Goal: Transaction & Acquisition: Purchase product/service

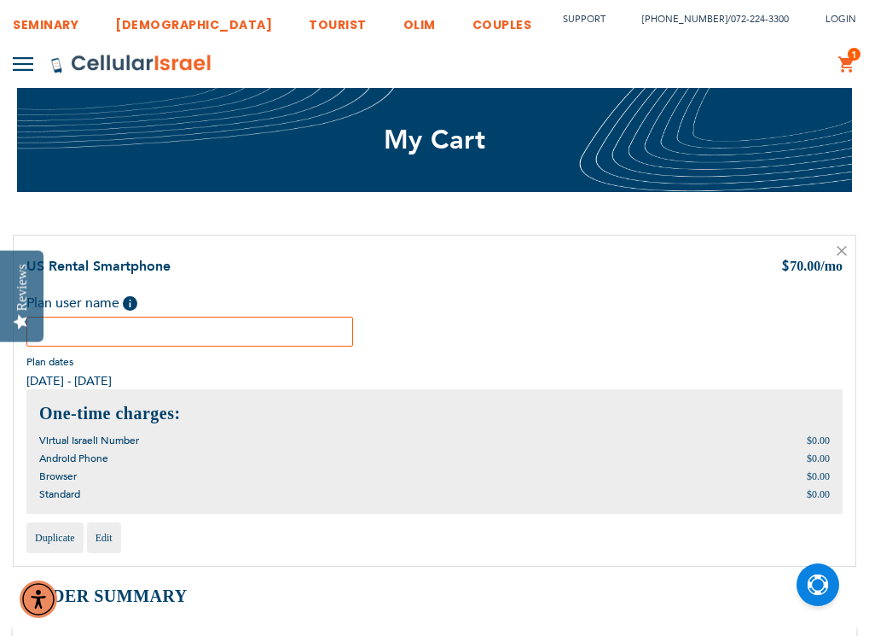
click at [152, 339] on input "text" at bounding box center [189, 332] width 327 height 30
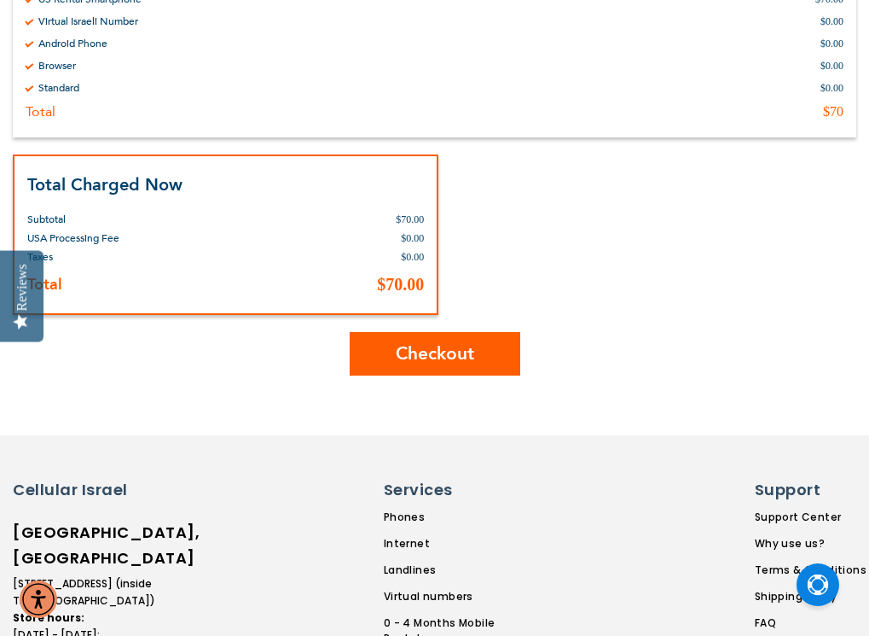
scroll to position [683, 0]
type input "[PERSON_NAME]"
click at [460, 351] on span "Checkout" at bounding box center [435, 352] width 78 height 25
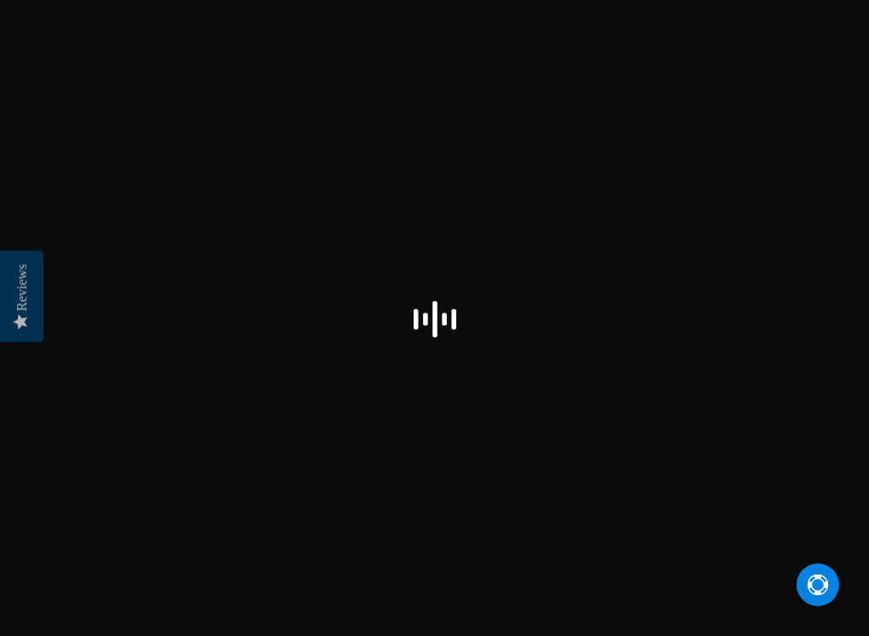
select select "US"
checkbox input "true"
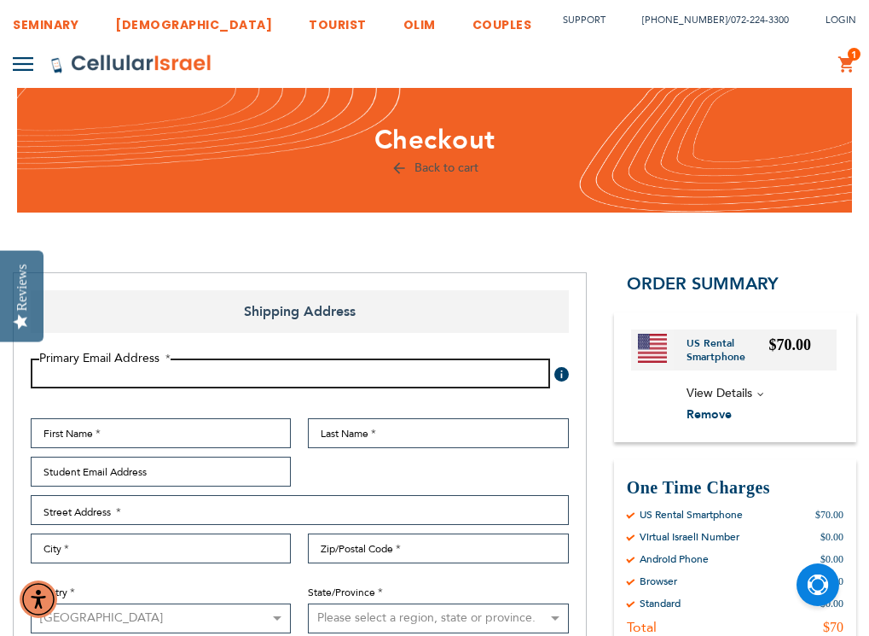
click at [295, 370] on input "Email Address" at bounding box center [291, 373] width 520 height 30
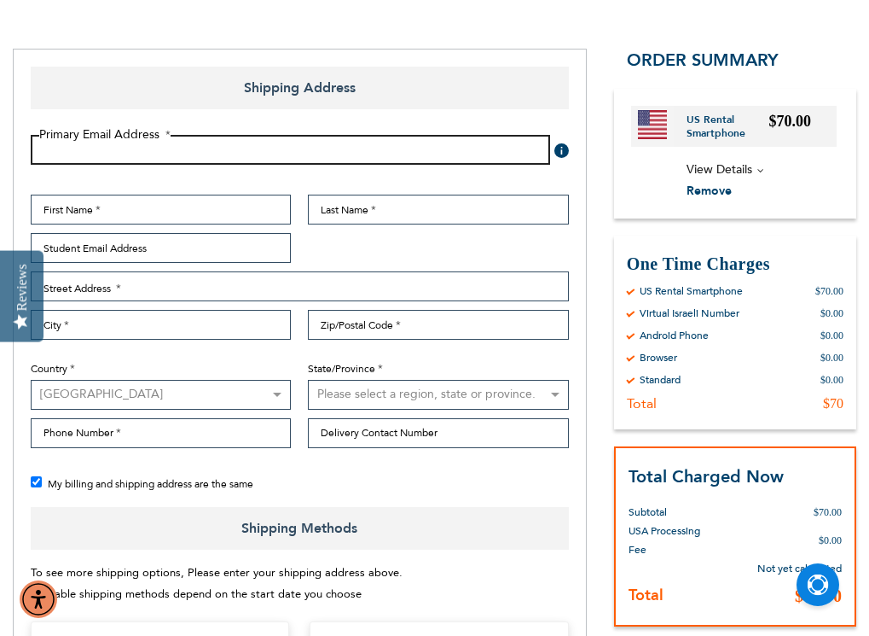
scroll to position [256, 0]
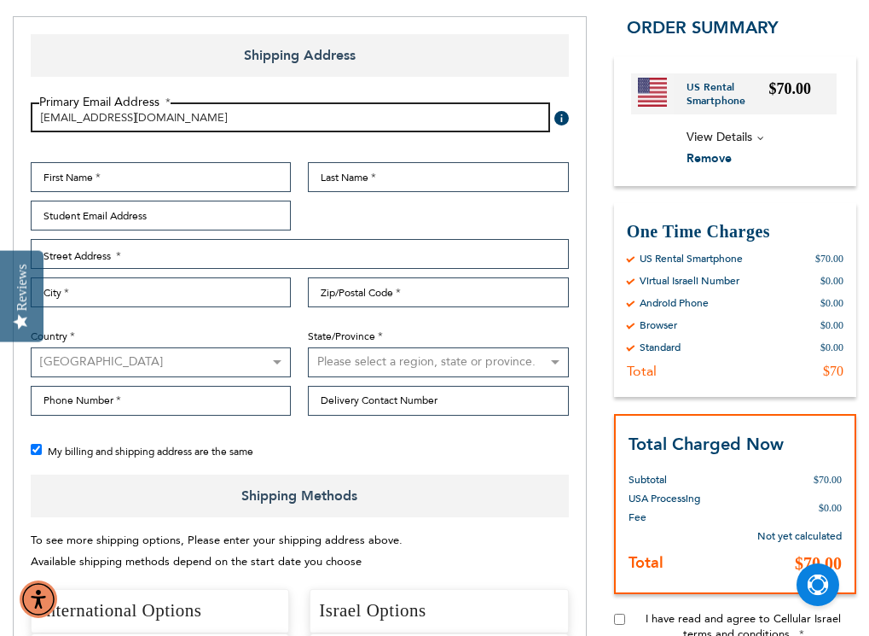
type input "ydmozes@gmail.com"
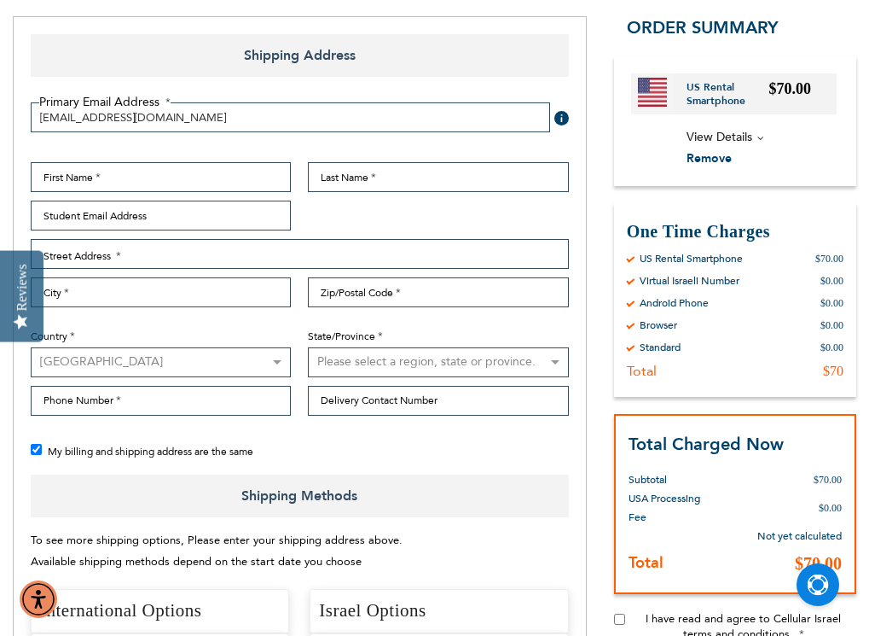
click at [270, 192] on div "First Name Last Name Student Email Address Street Address Street Address: Line …" at bounding box center [299, 293] width 555 height 262
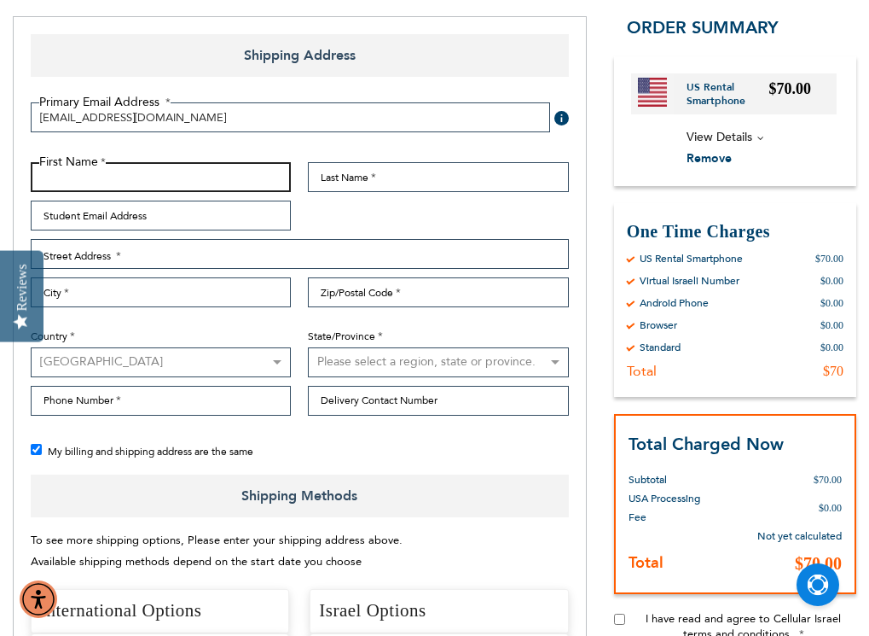
click at [259, 184] on input "First Name" at bounding box center [161, 177] width 260 height 30
type input "[PERSON_NAME]"
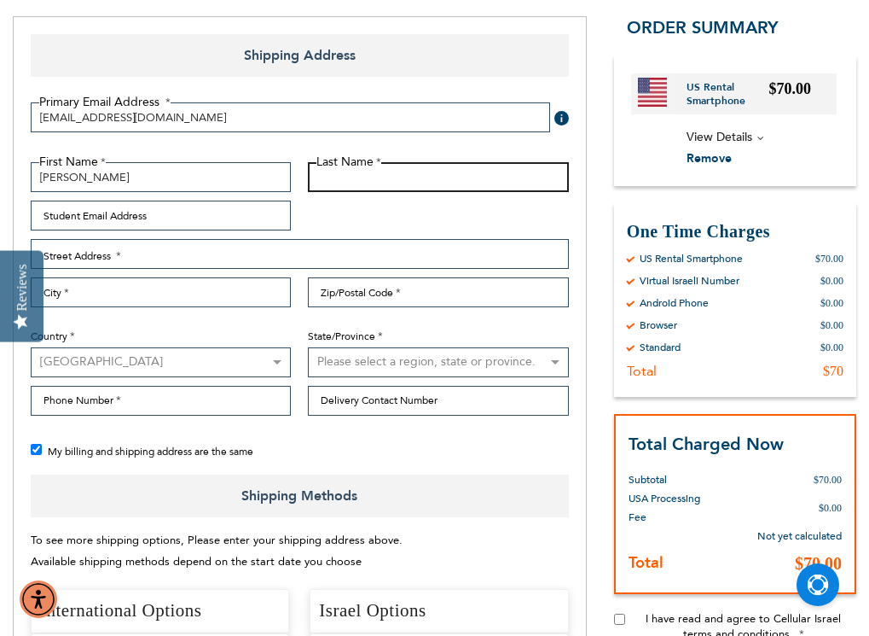
click at [477, 175] on input "Last Name" at bounding box center [438, 177] width 260 height 30
type input "mozes"
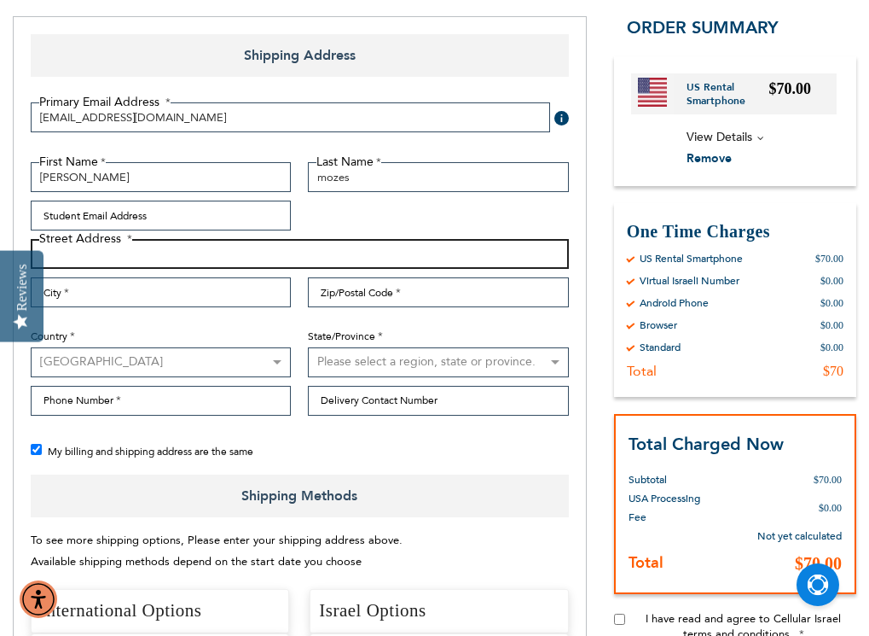
click at [218, 262] on input "Street Address: Line 1" at bounding box center [300, 254] width 538 height 30
type input "20 congressst"
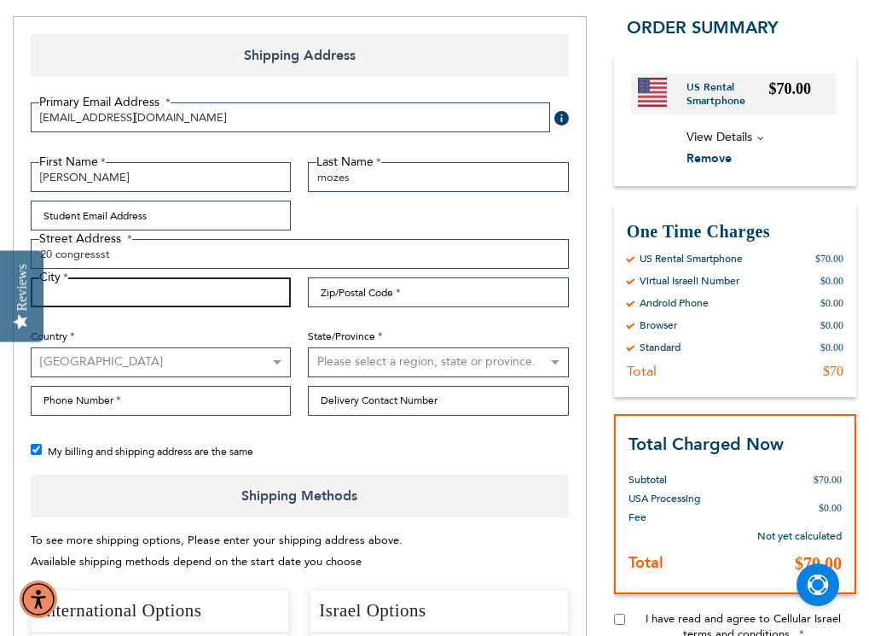
click at [218, 299] on input "City" at bounding box center [161, 292] width 260 height 30
type input "lakewood"
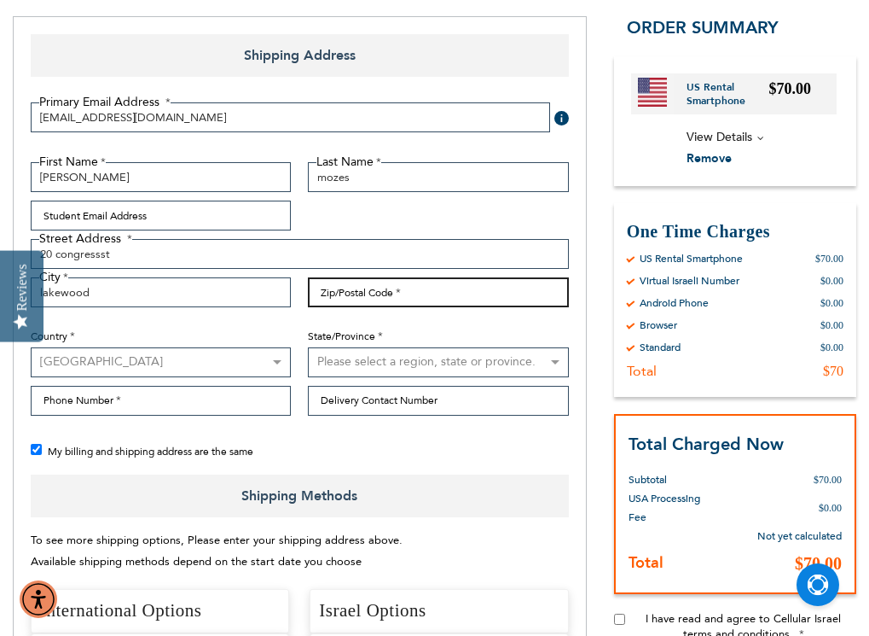
click at [359, 303] on input "Zip/Postal Code" at bounding box center [438, 292] width 260 height 30
type input "08701"
click at [190, 372] on select "Australia Austria Belgium Brazil Canada Czechia Denmark Finland France Germany …" at bounding box center [161, 362] width 260 height 30
click at [440, 364] on select "Please select a region, state or province. Alabama Alaska American Samoa Arizon…" at bounding box center [438, 362] width 260 height 30
select select "41"
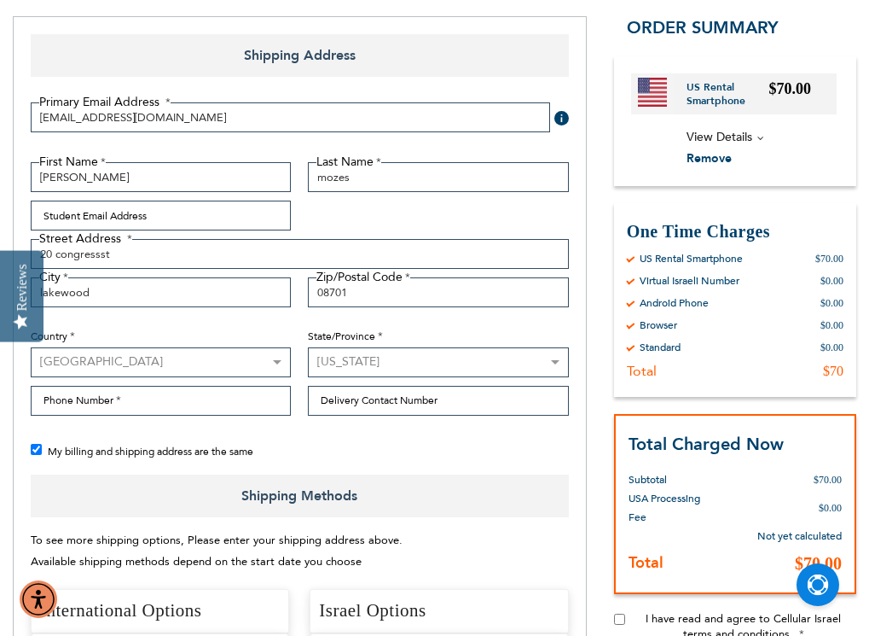
click at [308, 347] on select "Please select a region, state or province. Alabama Alaska American Samoa Arizon…" at bounding box center [438, 362] width 260 height 30
click at [177, 403] on input "Phone Number" at bounding box center [161, 401] width 260 height 30
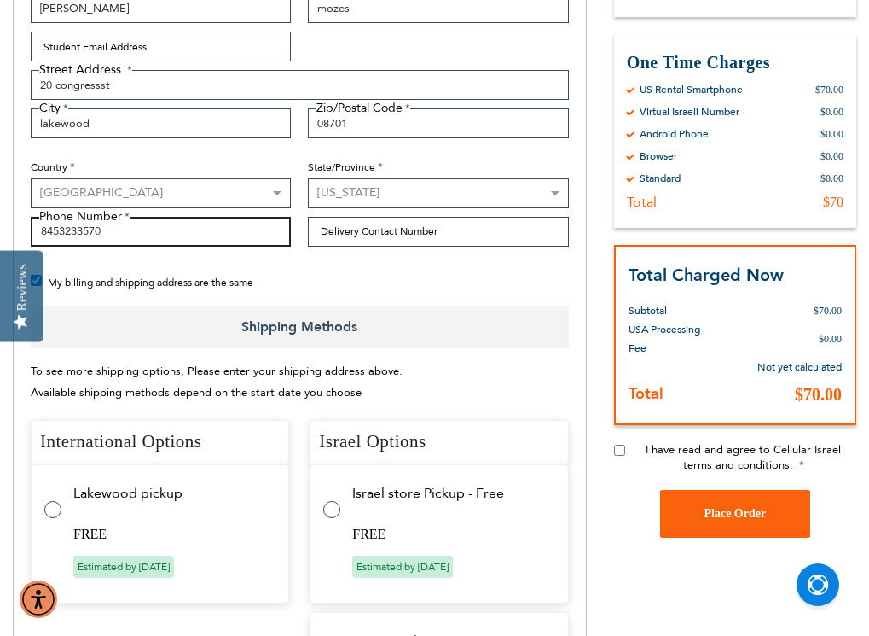
scroll to position [427, 0]
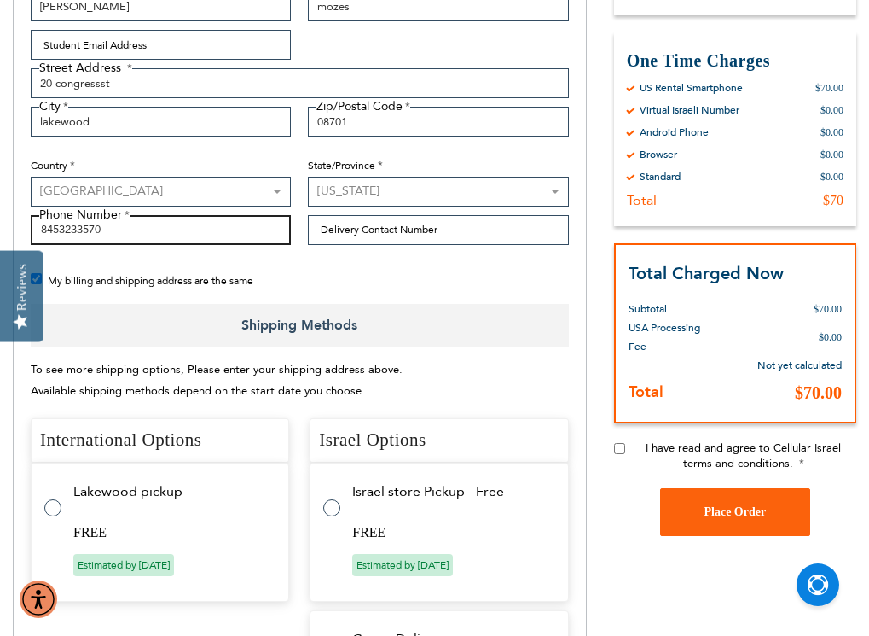
type input "8453233570"
click at [55, 497] on label at bounding box center [61, 497] width 34 height 0
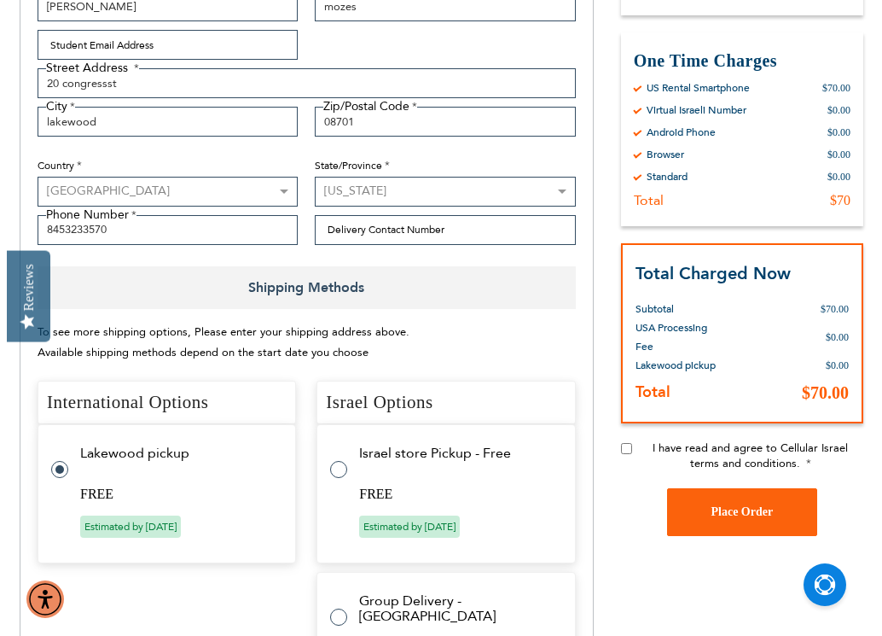
scroll to position [768, 0]
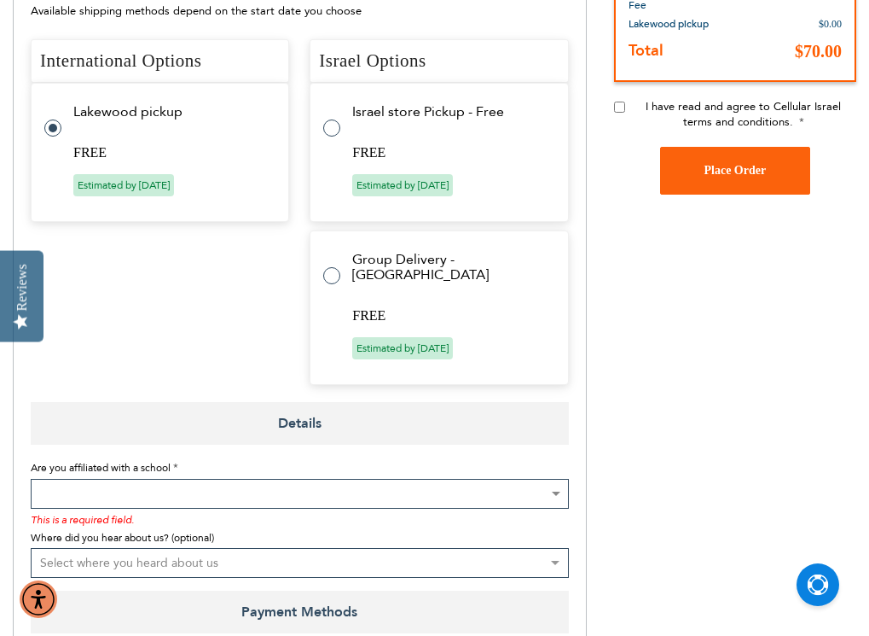
radio input "false"
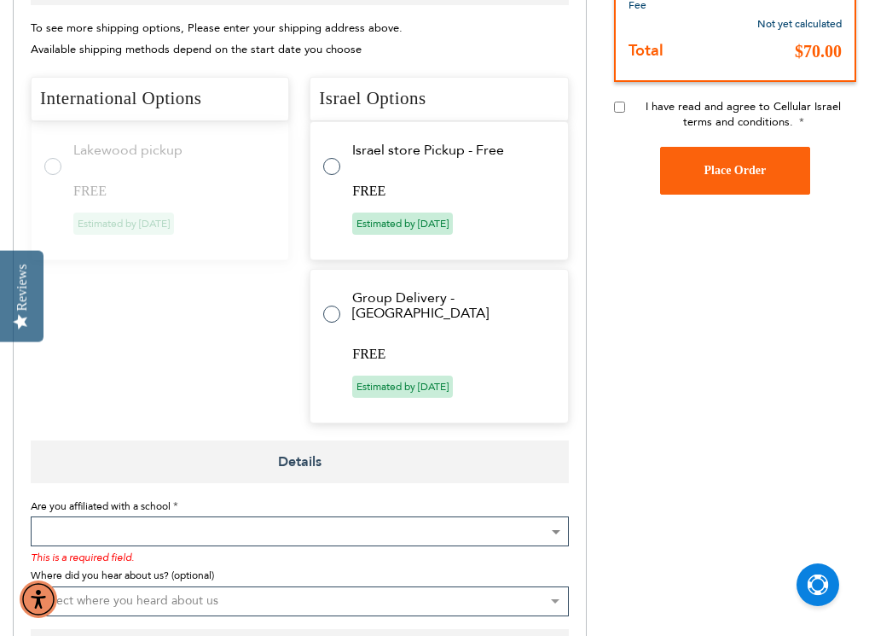
click at [56, 156] on label at bounding box center [61, 156] width 34 height 0
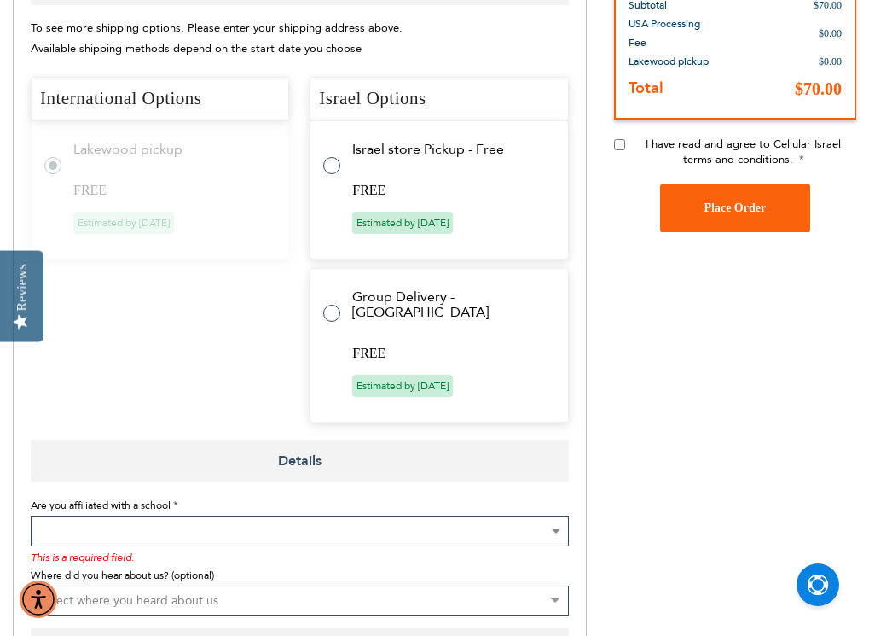
radio input "false"
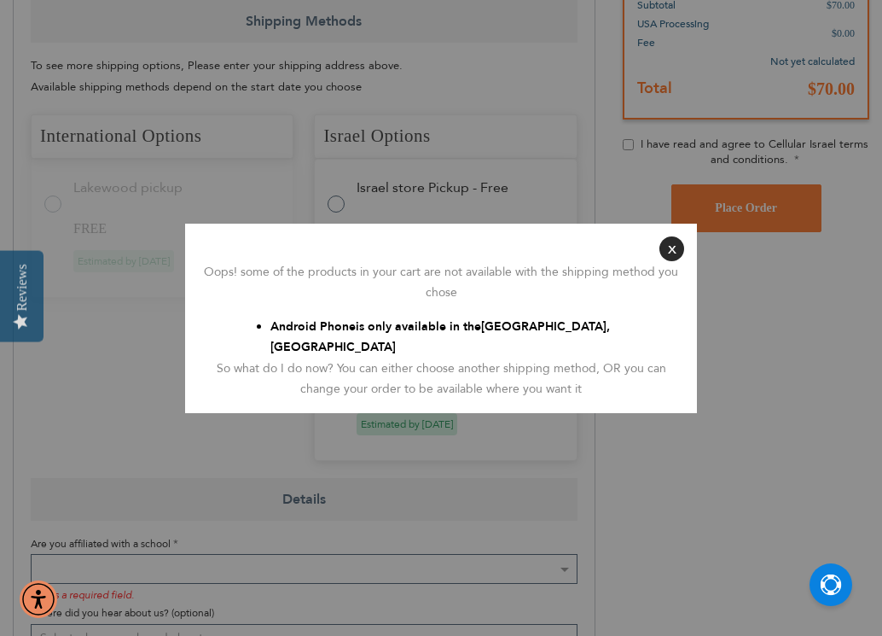
click at [149, 410] on aside "Close Oops! some of the products in your cart are not available with the shippi…" at bounding box center [441, 318] width 882 height 636
click at [671, 253] on button "Close" at bounding box center [671, 248] width 25 height 25
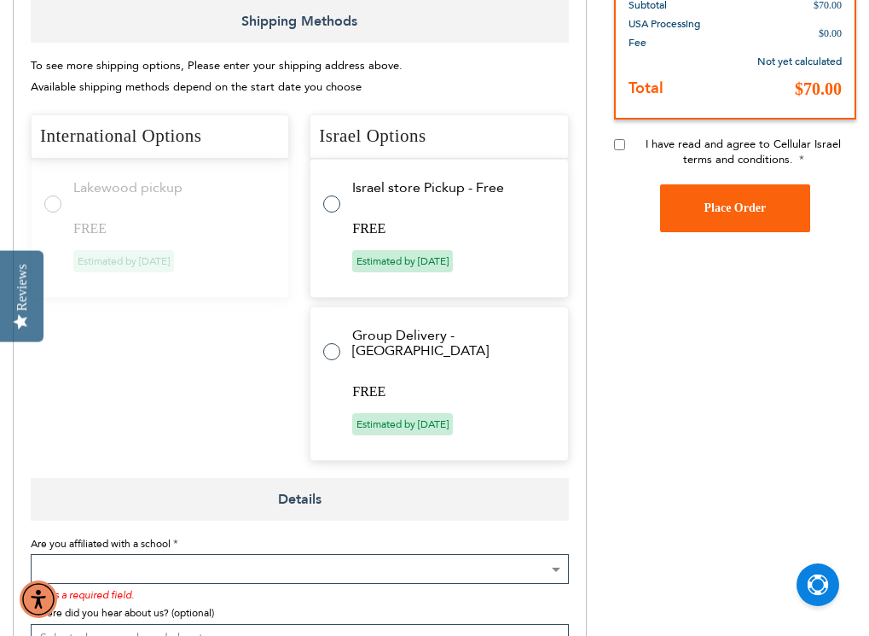
click at [340, 194] on label at bounding box center [340, 194] width 34 height 0
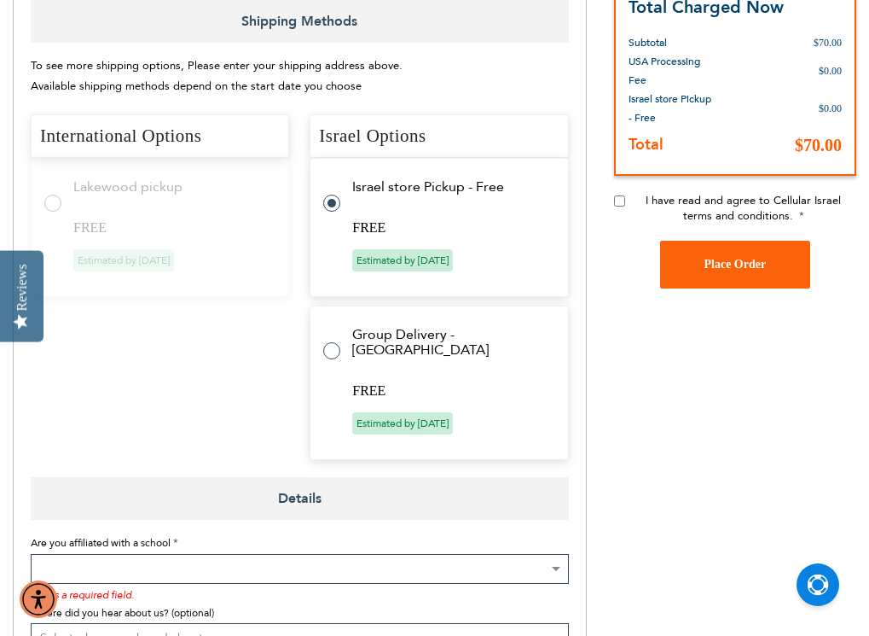
click at [334, 340] on label at bounding box center [340, 340] width 34 height 0
radio input "false"
radio input "true"
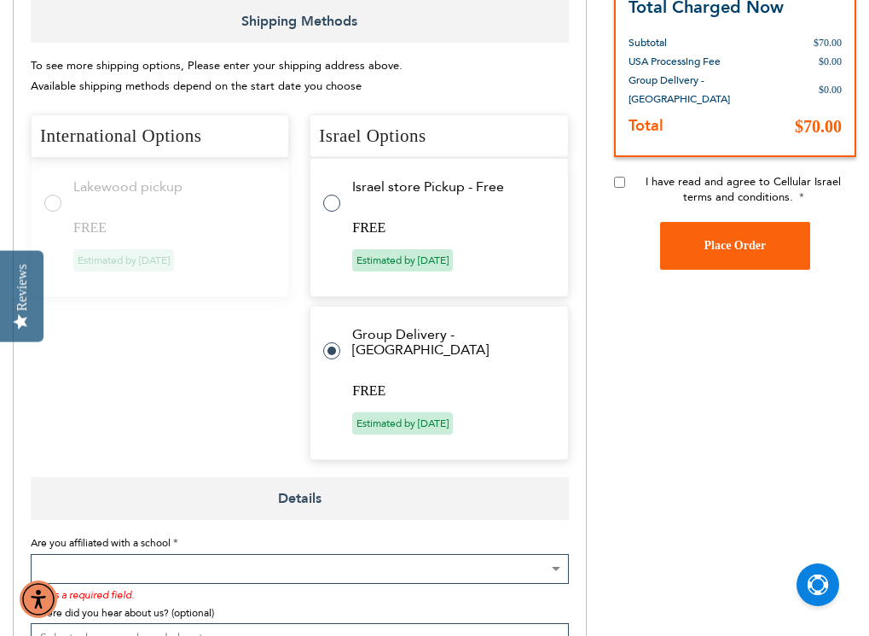
click at [42, 198] on tr "Lakewood pickup FREE Estimated by Aug 14th, 2025" at bounding box center [160, 227] width 259 height 139
radio input "true"
radio input "false"
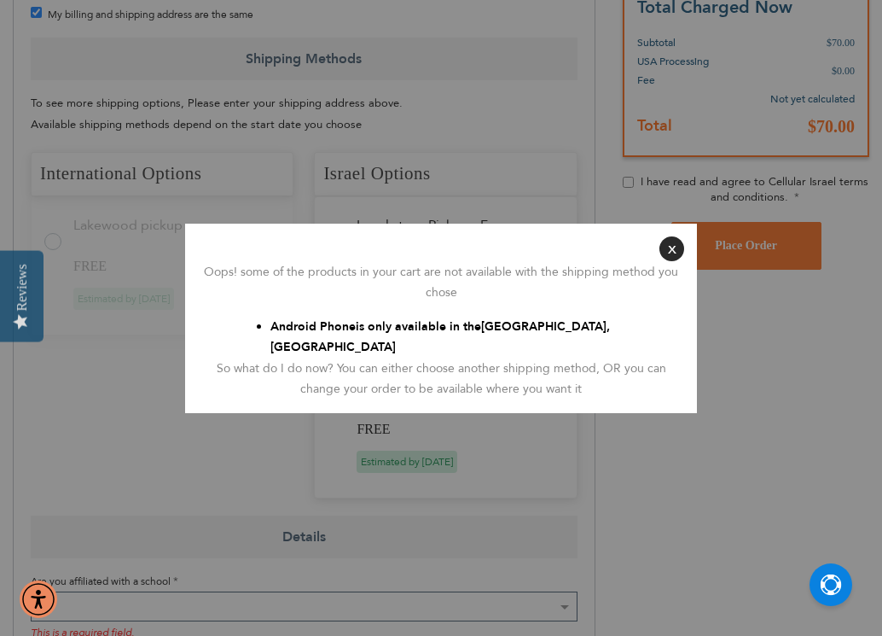
click at [135, 405] on aside "Close Oops! some of the products in your cart are not available with the shippi…" at bounding box center [441, 318] width 882 height 636
click at [567, 597] on aside "Close Oops! some of the products in your cart are not available with the shippi…" at bounding box center [441, 318] width 882 height 636
click at [671, 261] on button "Close" at bounding box center [671, 248] width 25 height 25
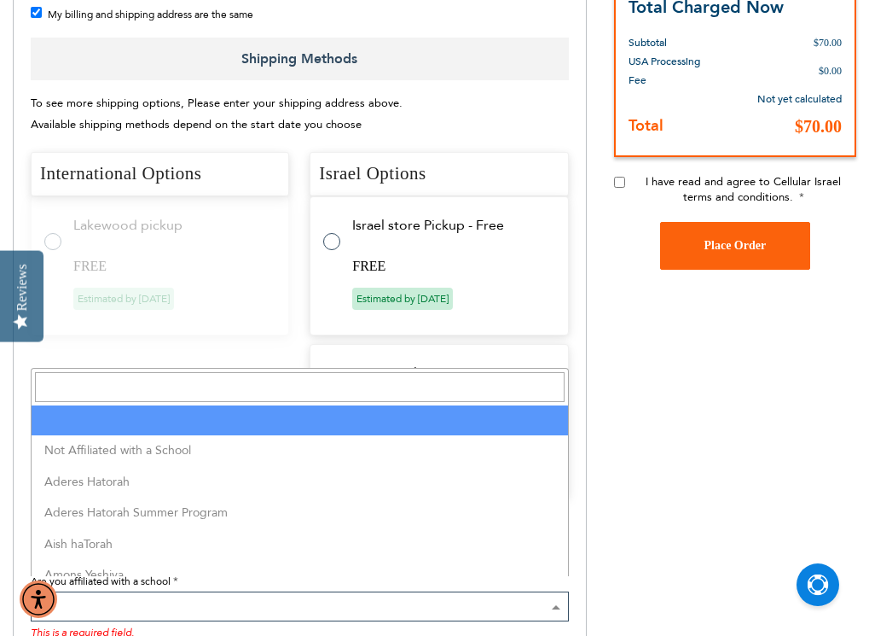
click at [540, 593] on span at bounding box center [300, 606] width 538 height 30
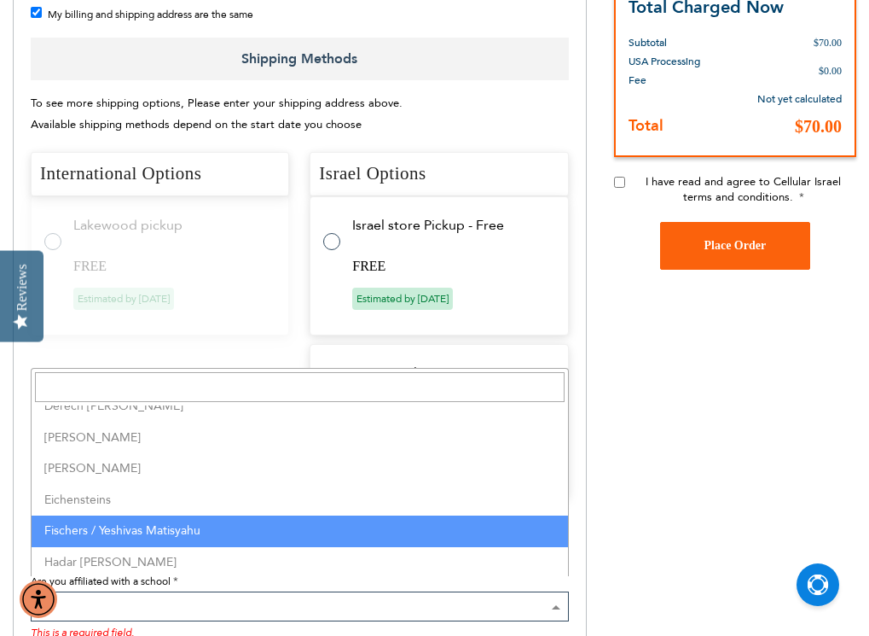
scroll to position [1621, 0]
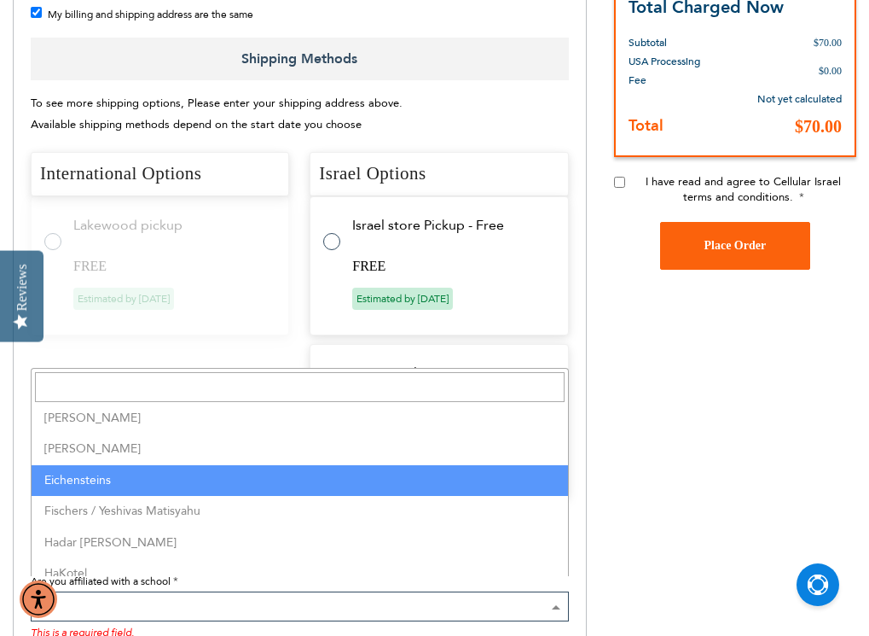
click at [786, 416] on div "Order Summary Order Summary US Rental Smartphone $70.00" at bounding box center [735, 363] width 242 height 1569
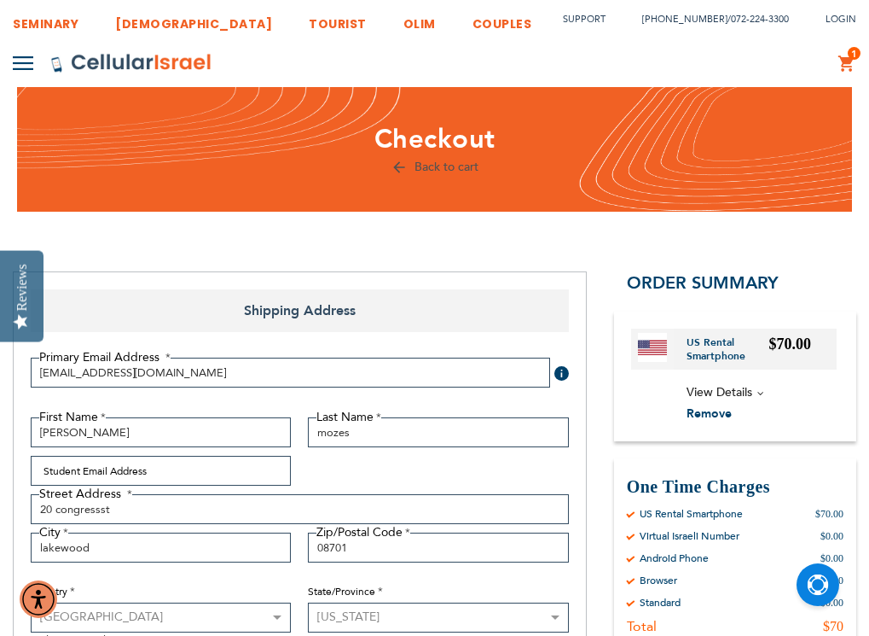
scroll to position [0, 0]
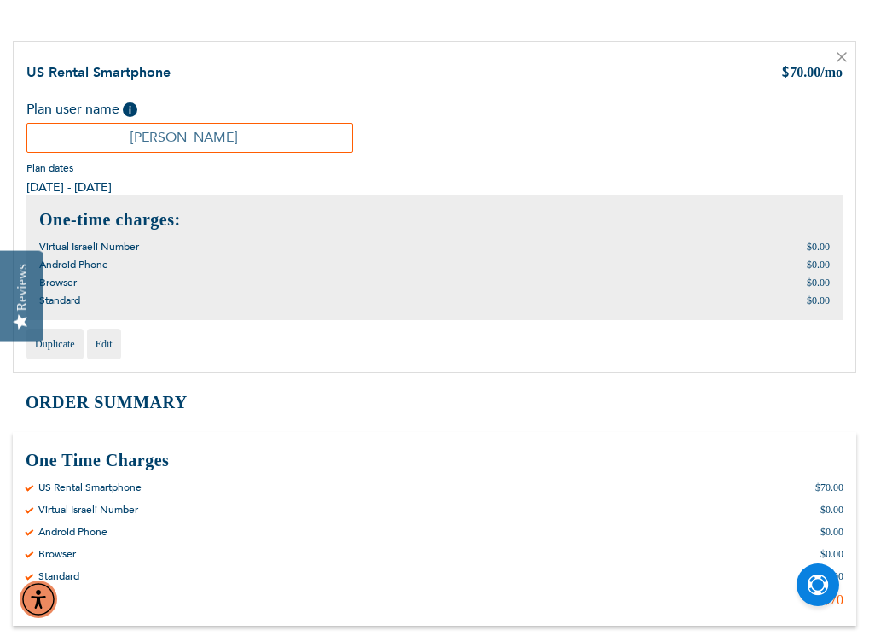
scroll to position [427, 0]
